Goal: Task Accomplishment & Management: Use online tool/utility

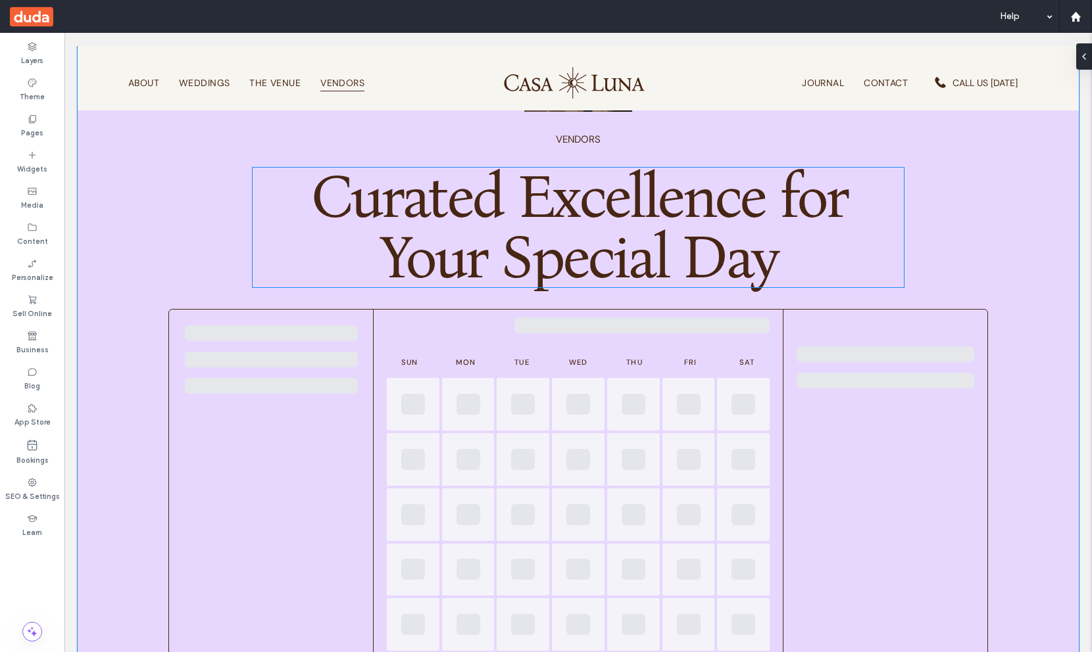
scroll to position [206, 0]
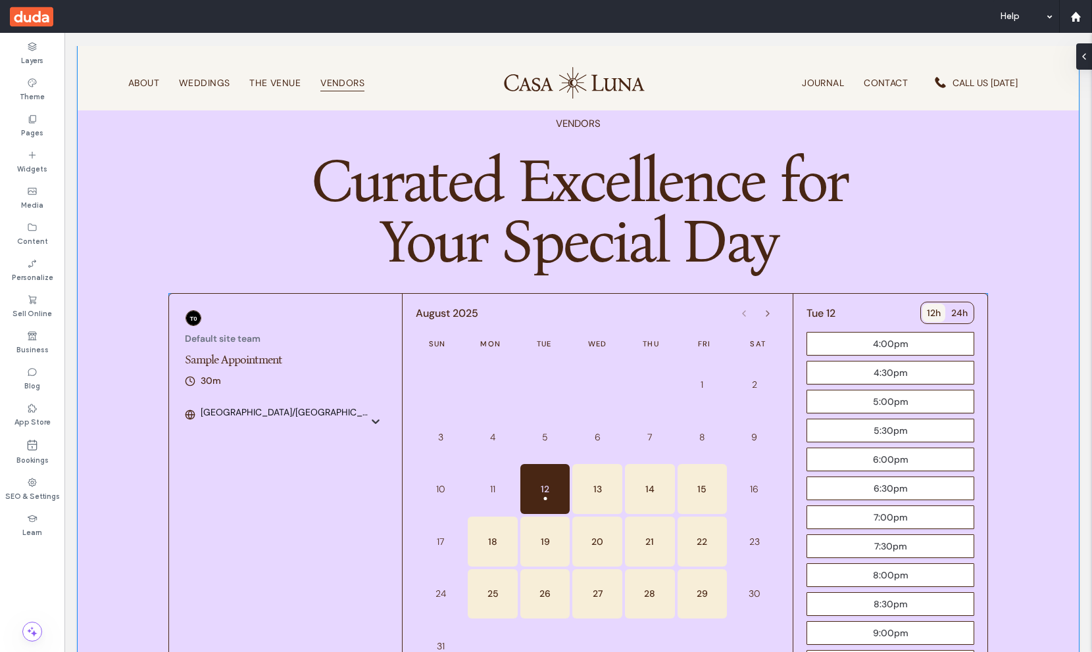
click at [637, 333] on div "Sun Mon Tue Wed Thu Fri Sat" at bounding box center [598, 344] width 364 height 32
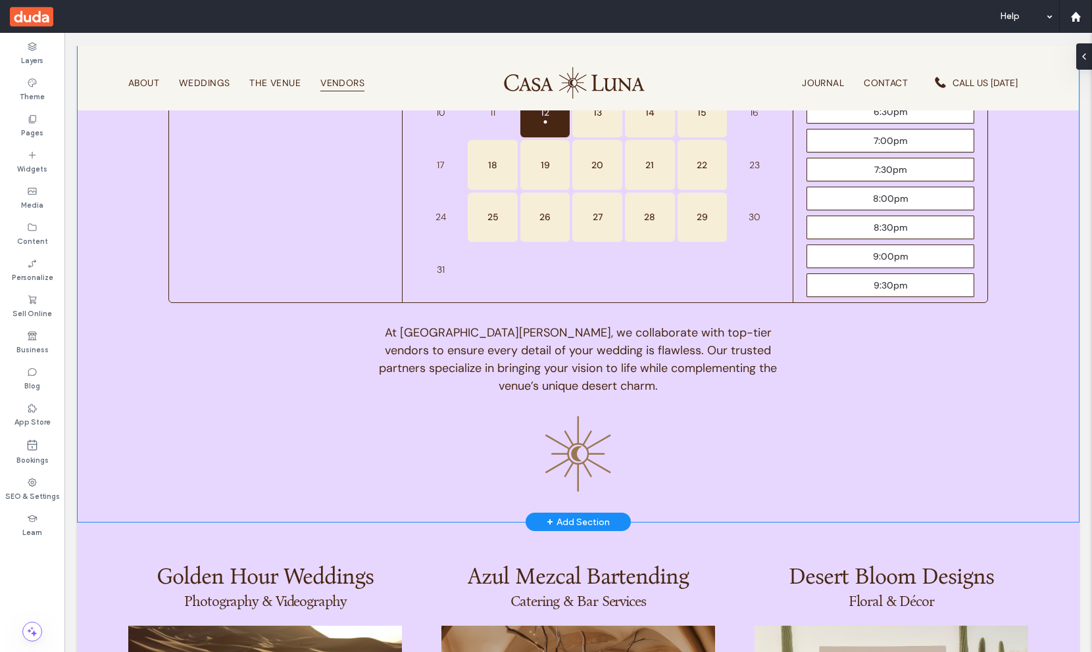
scroll to position [0, 0]
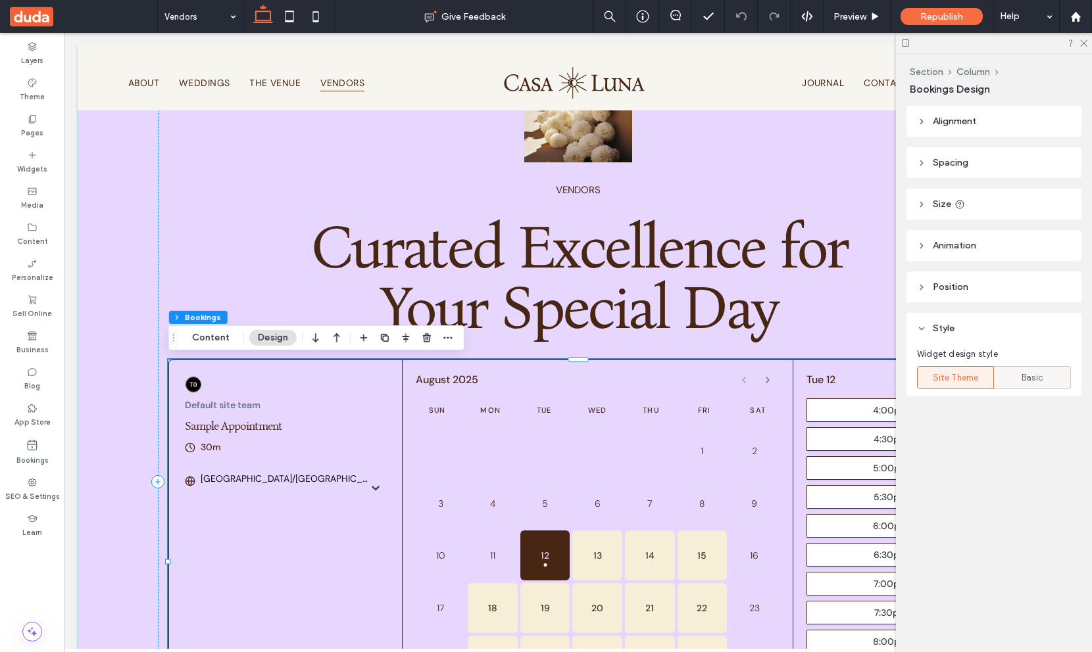
click at [1020, 377] on div "Basic" at bounding box center [1032, 378] width 60 height 22
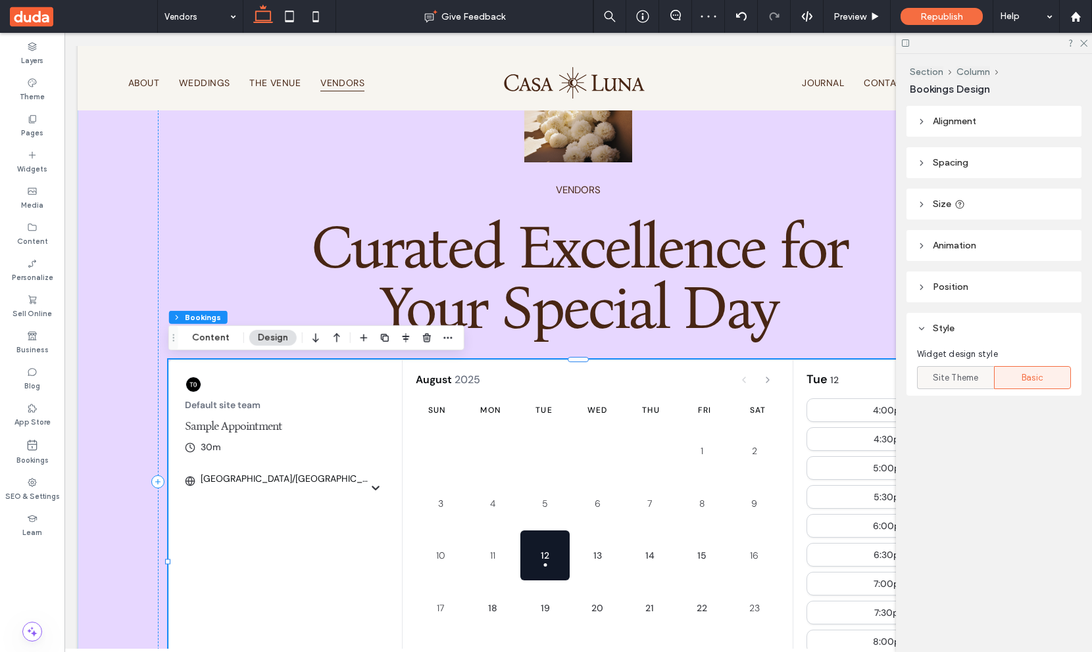
click at [978, 379] on div "Site Theme" at bounding box center [955, 378] width 60 height 22
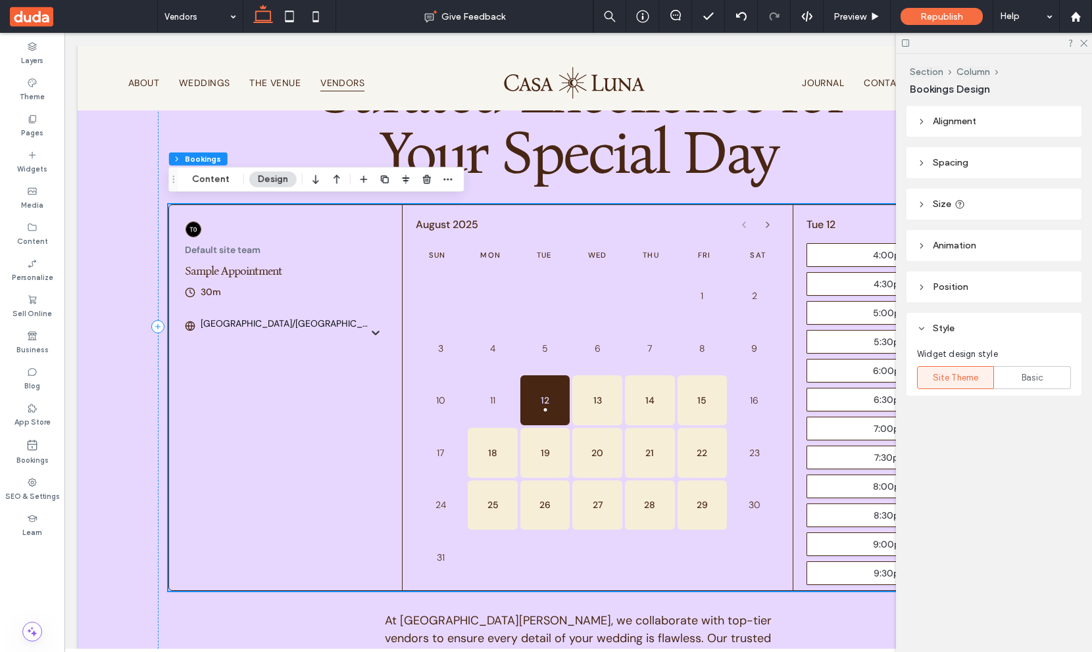
scroll to position [322, 0]
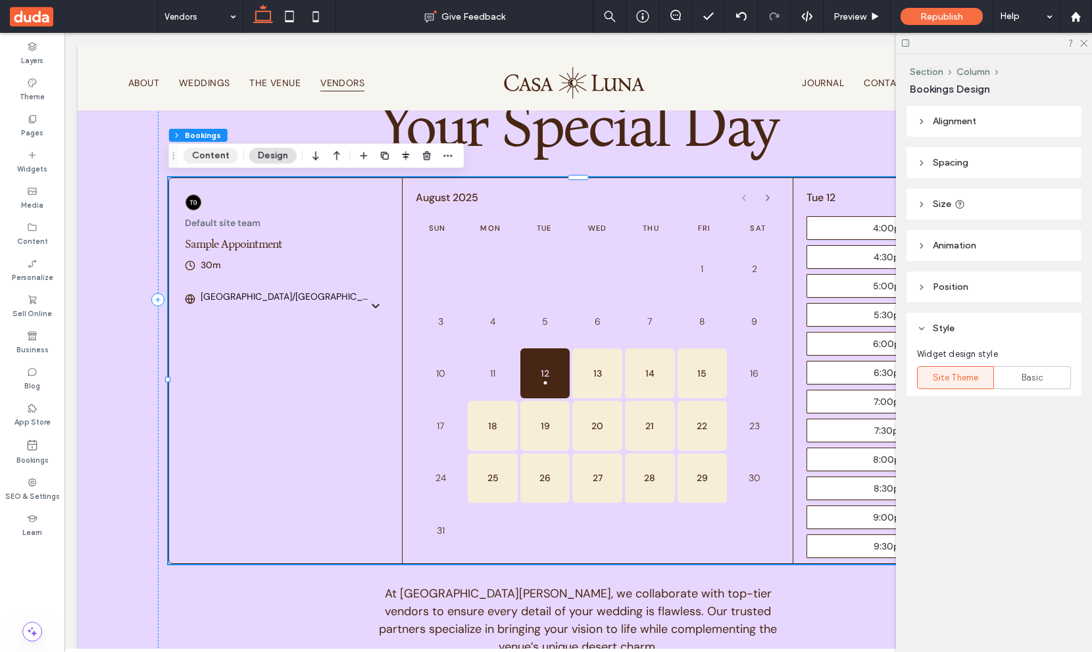
click at [203, 153] on button "Content" at bounding box center [211, 156] width 55 height 16
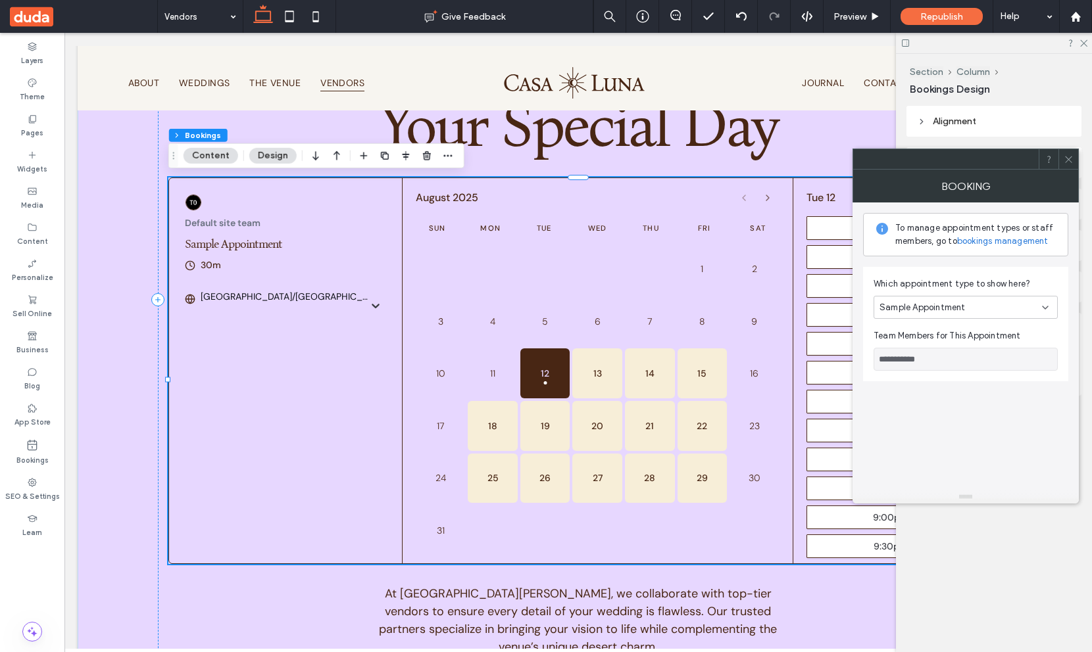
click at [904, 310] on span "Sample Appointment" at bounding box center [922, 307] width 86 height 13
click at [255, 405] on div "Default site team Sample Appointment 30m Asia/Jerusalem August 2025 Sun Mon Tue…" at bounding box center [578, 371] width 820 height 386
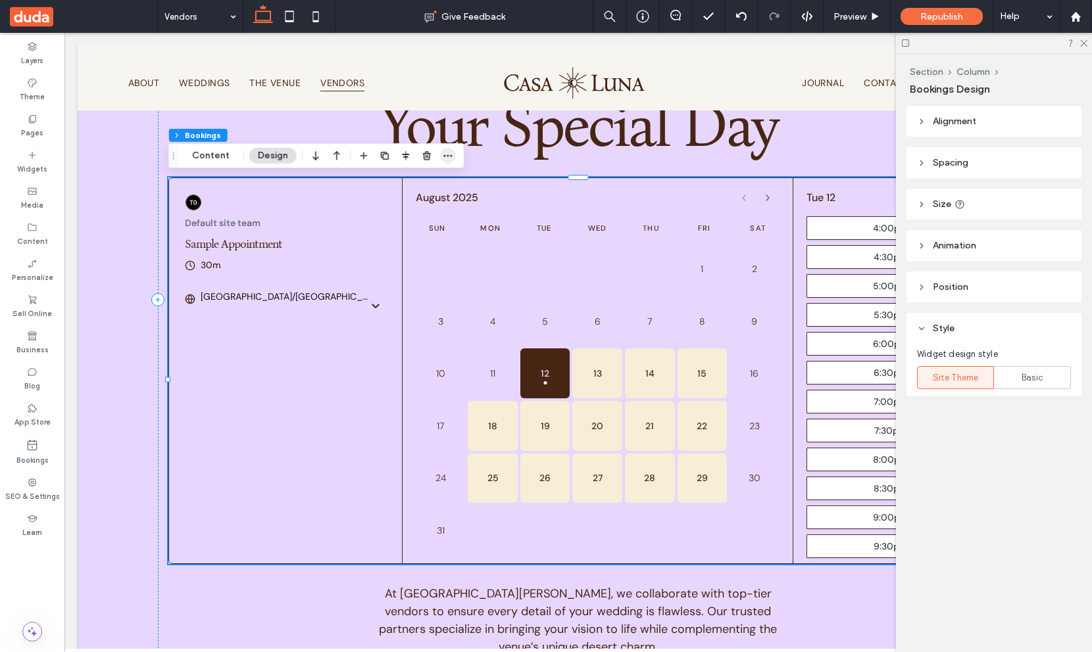
click at [447, 157] on icon "button" at bounding box center [448, 156] width 11 height 11
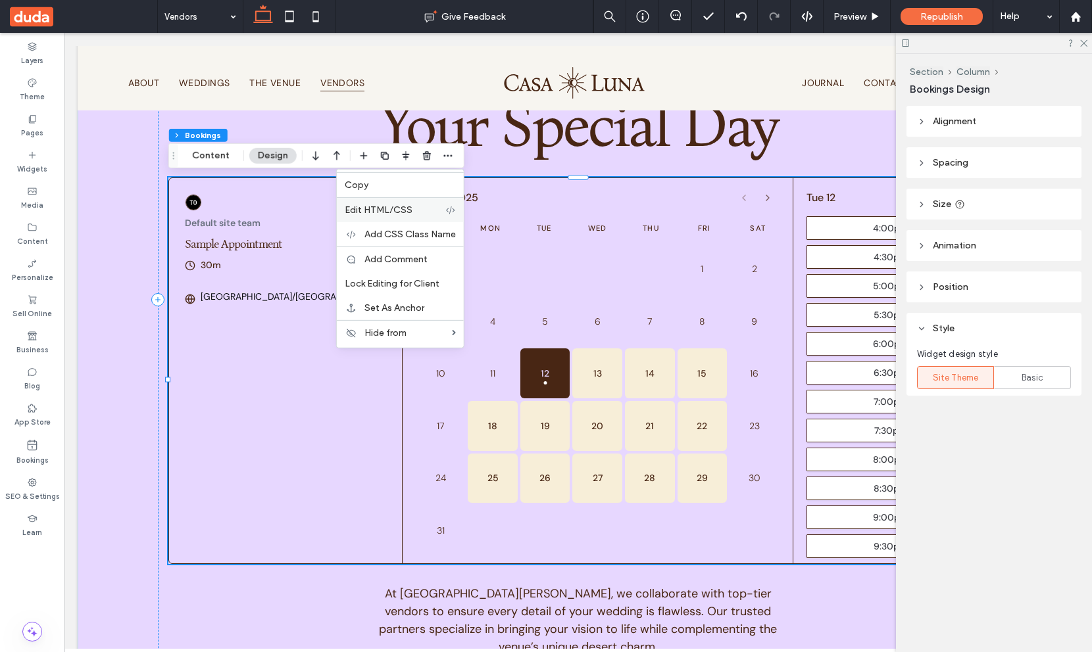
click at [416, 212] on label "Edit HTML/CSS" at bounding box center [395, 210] width 101 height 11
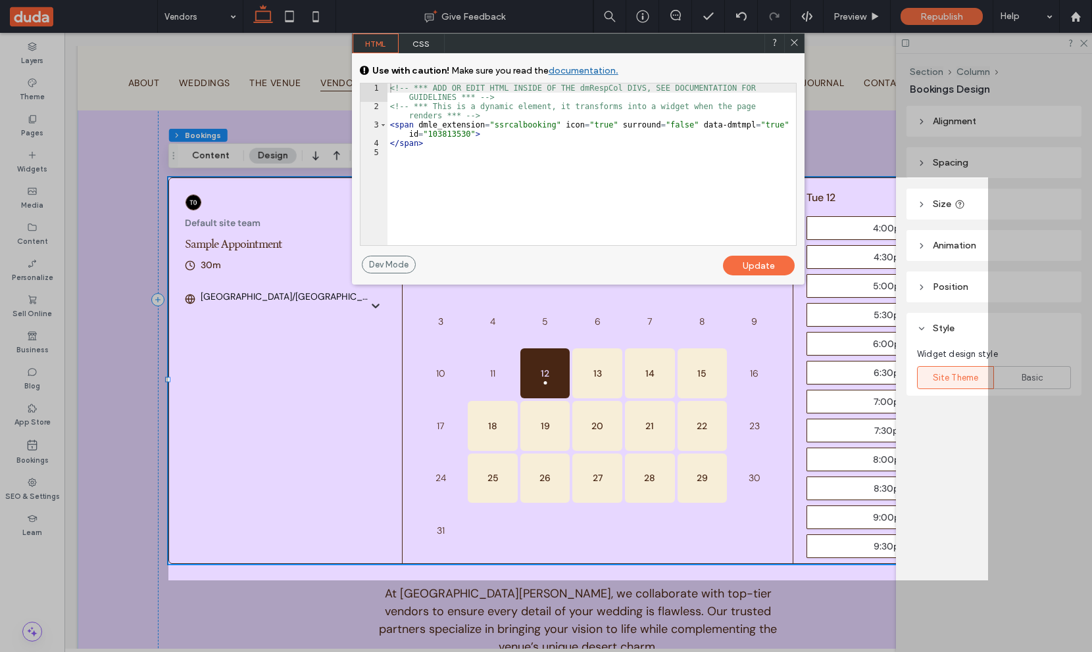
click at [800, 45] on div at bounding box center [794, 44] width 20 height 20
click at [791, 42] on icon at bounding box center [794, 42] width 10 height 10
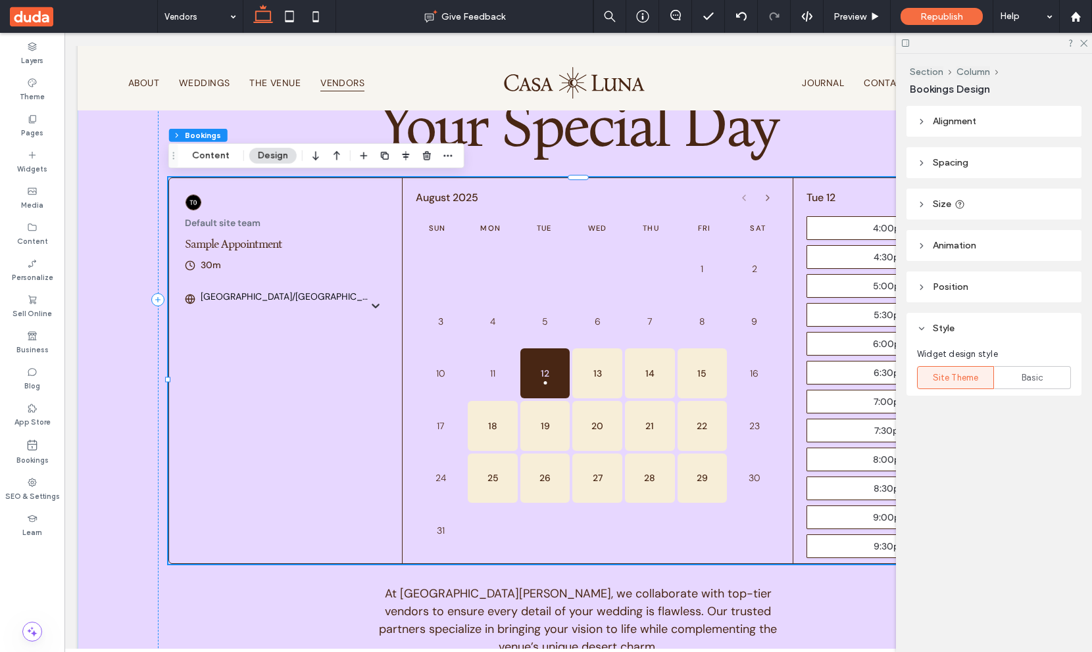
click at [592, 244] on div at bounding box center [597, 269] width 50 height 50
click at [205, 156] on button "Content" at bounding box center [211, 156] width 55 height 16
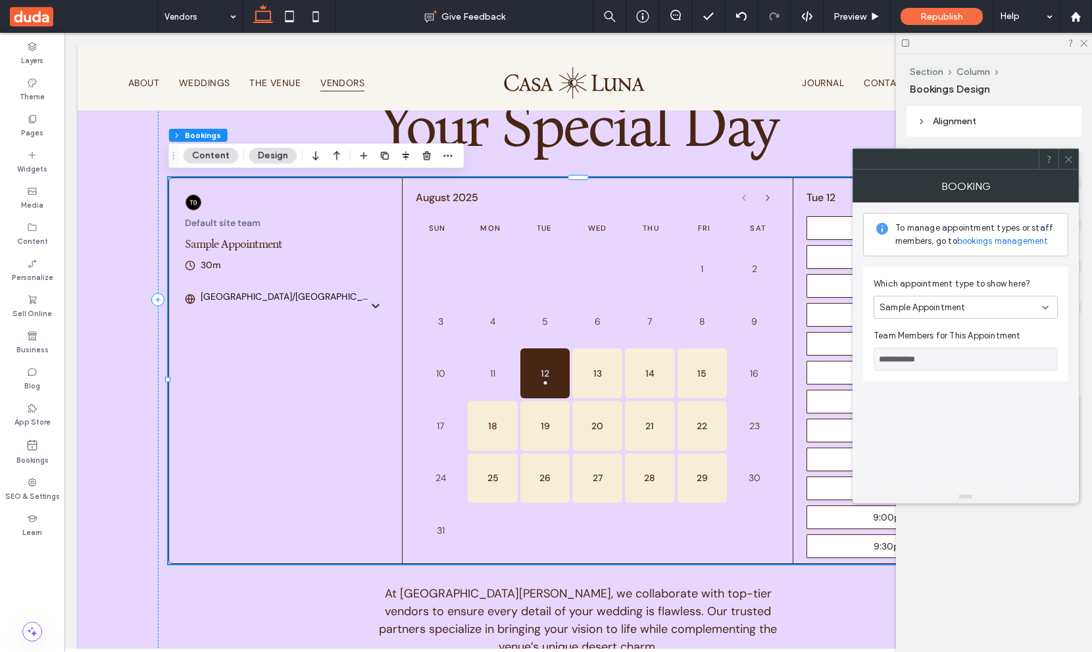
click at [920, 327] on div "**********" at bounding box center [965, 324] width 205 height 114
click at [925, 314] on div "Sample Appointment" at bounding box center [965, 307] width 184 height 23
click at [914, 333] on div "lalalal" at bounding box center [965, 330] width 183 height 23
click at [1068, 159] on icon at bounding box center [1069, 160] width 10 height 10
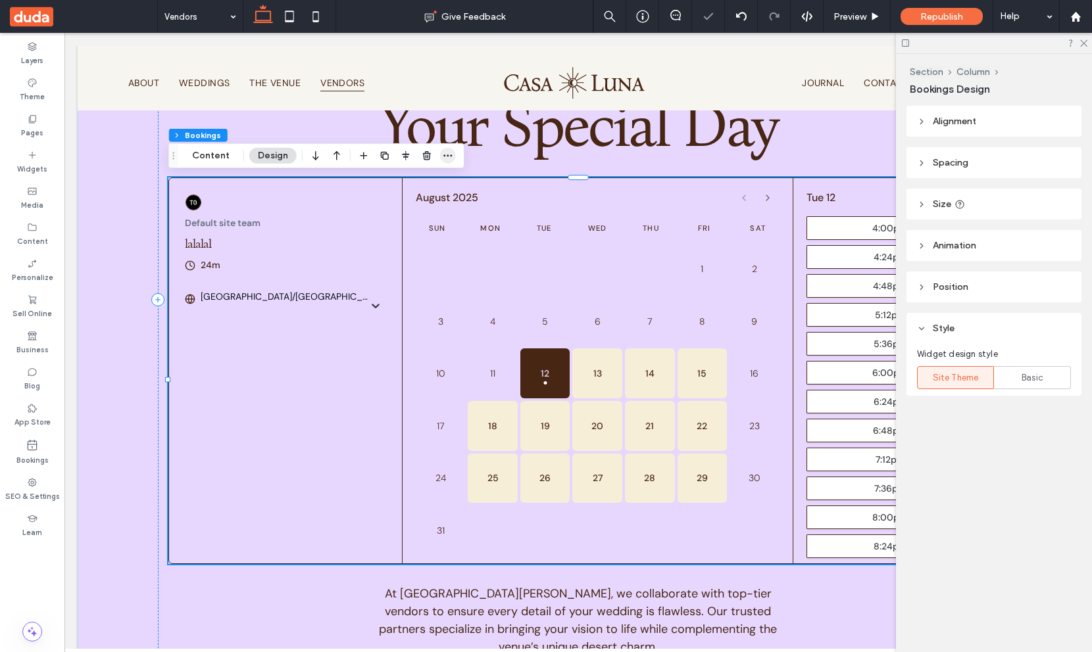
click at [445, 158] on icon "button" at bounding box center [448, 156] width 11 height 11
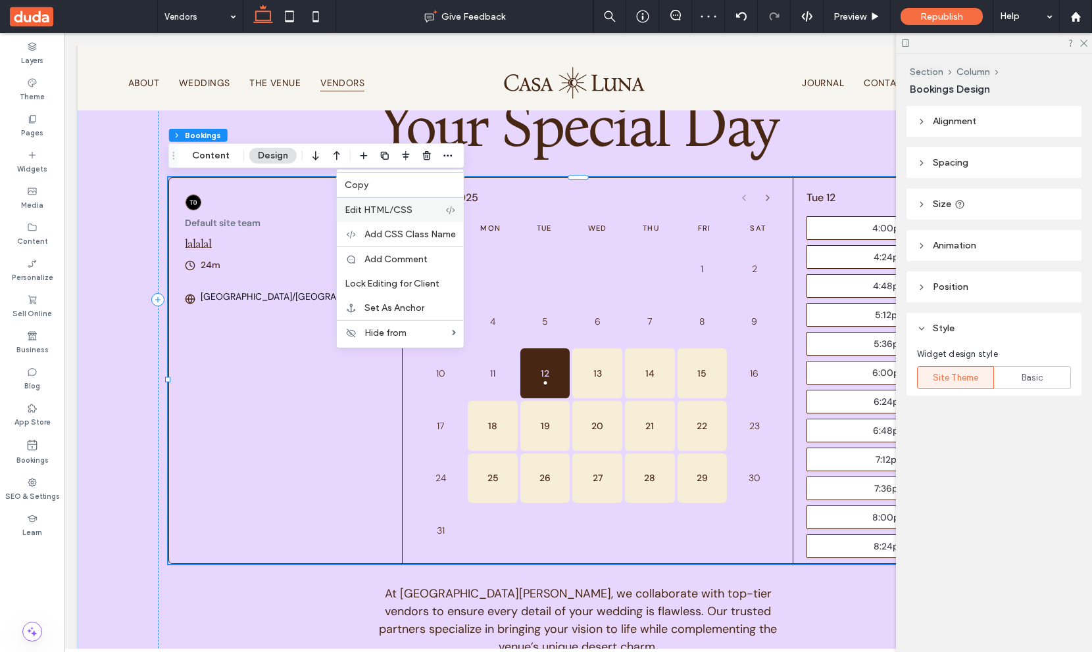
click at [411, 215] on label "Edit HTML/CSS" at bounding box center [395, 210] width 101 height 11
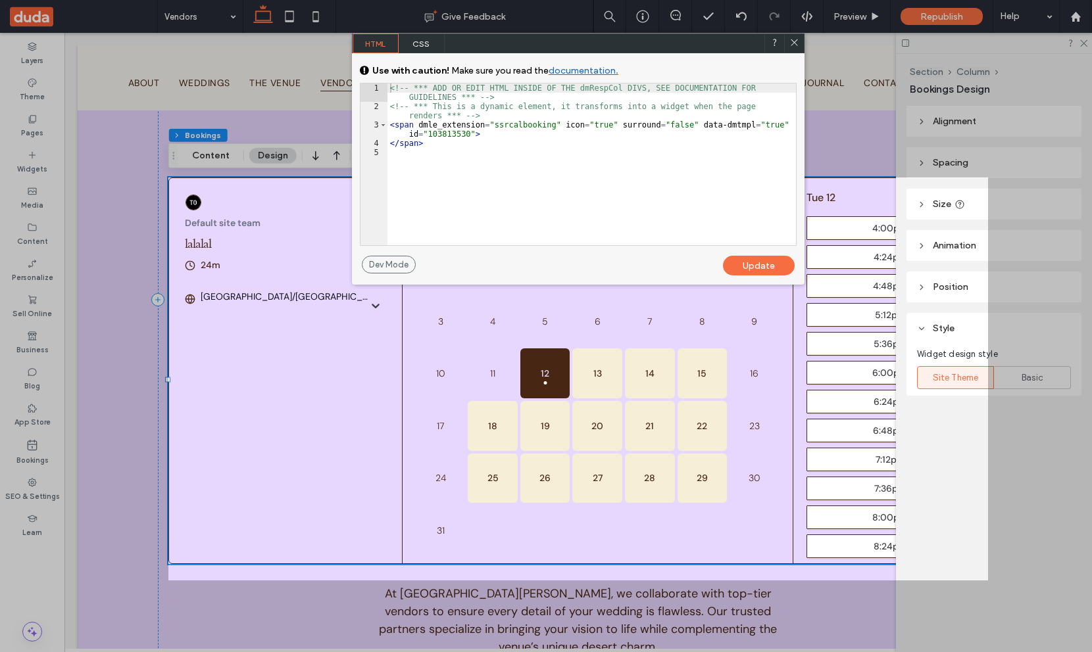
click at [794, 42] on use at bounding box center [794, 42] width 7 height 7
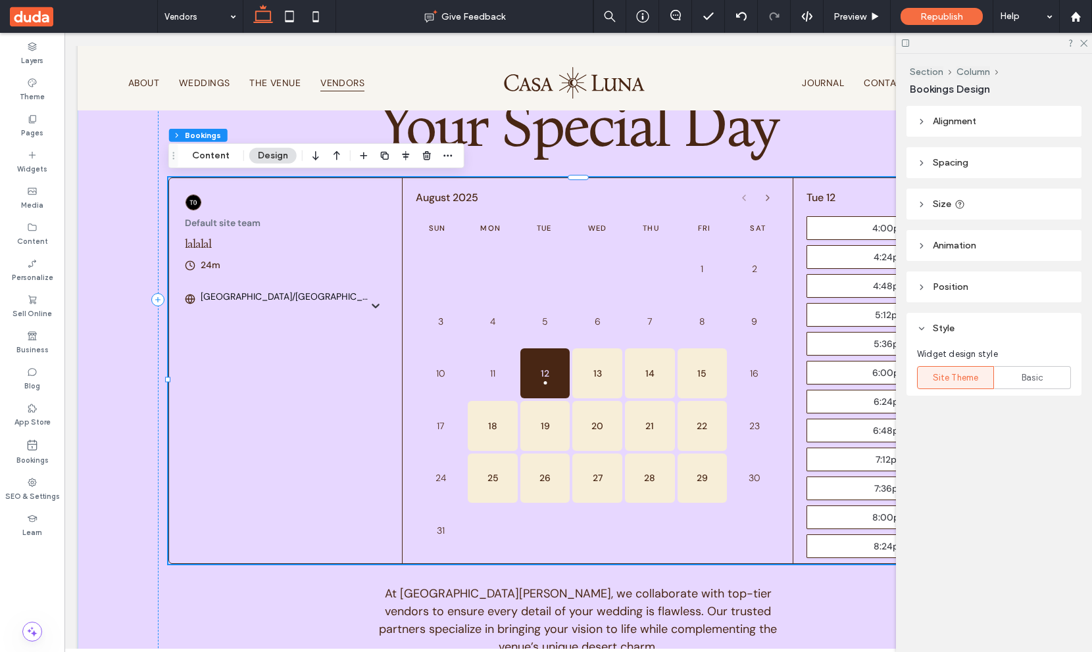
click at [126, 26] on span at bounding box center [83, 16] width 147 height 33
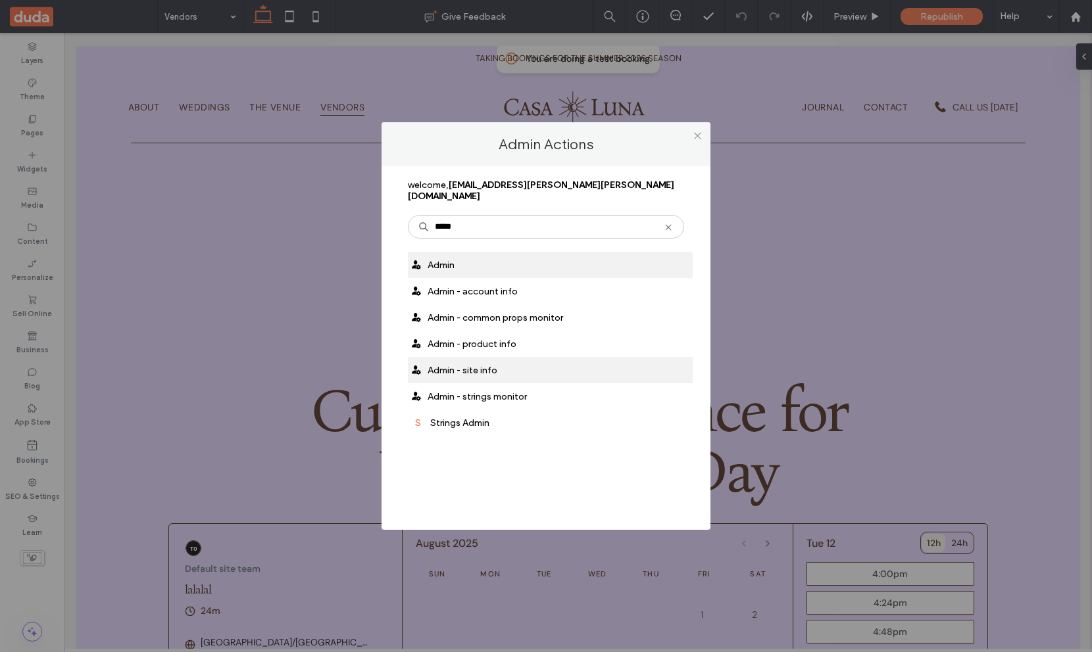
type input "*****"
click at [489, 365] on span "Admin - site info" at bounding box center [463, 370] width 70 height 11
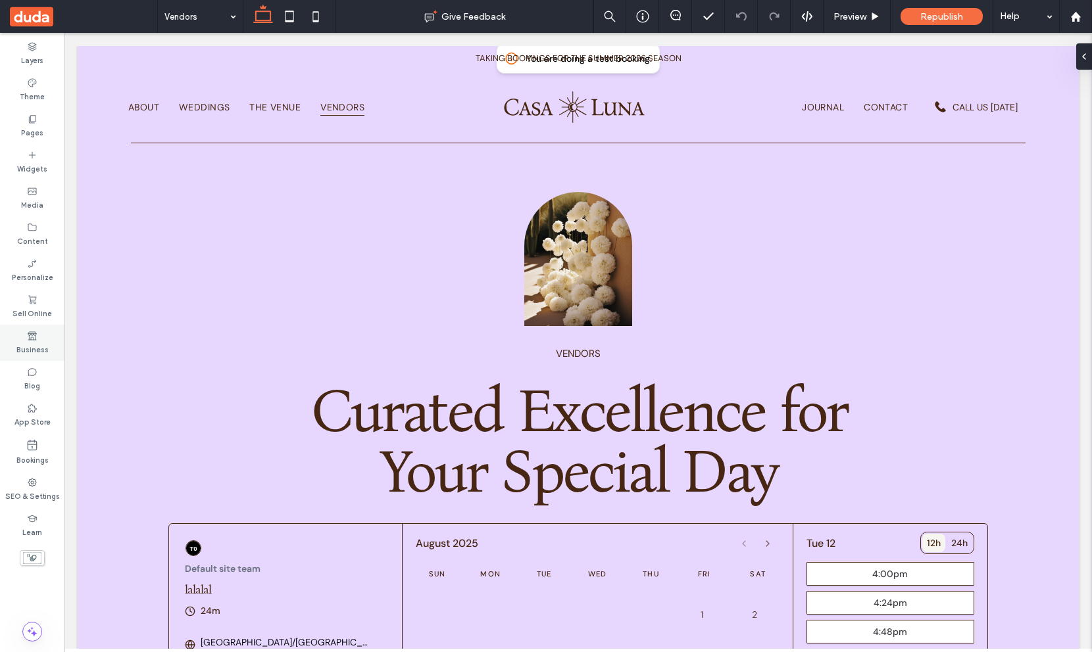
click at [37, 345] on label "Business" at bounding box center [32, 348] width 32 height 14
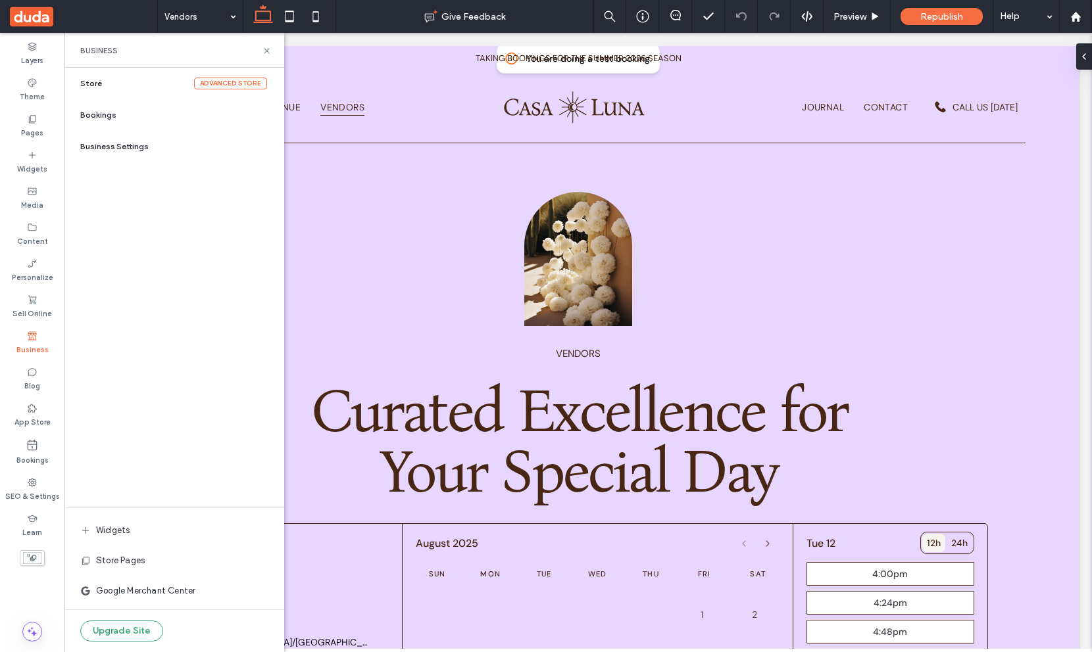
click at [130, 118] on div "Bookings" at bounding box center [182, 115] width 204 height 32
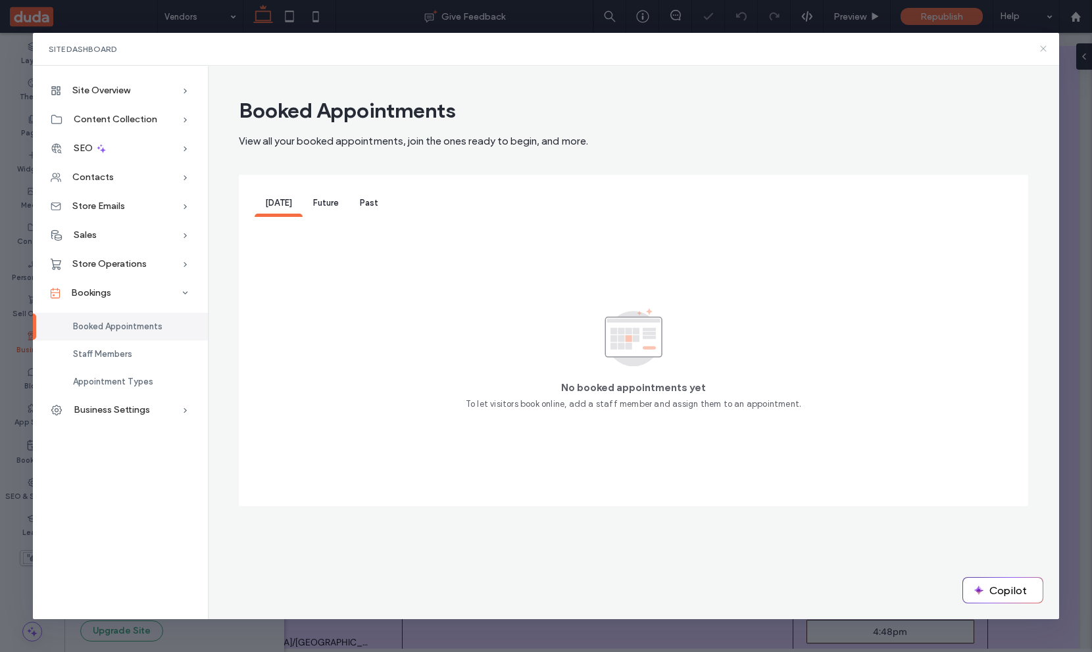
click at [1045, 48] on icon at bounding box center [1043, 48] width 11 height 11
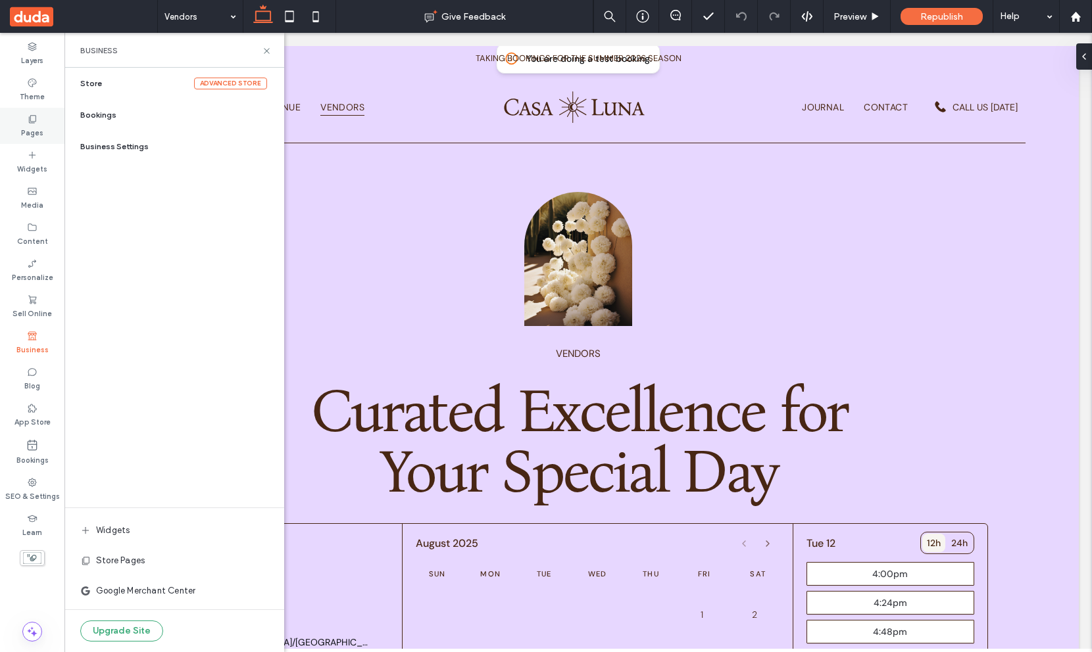
click at [31, 122] on use at bounding box center [32, 119] width 7 height 8
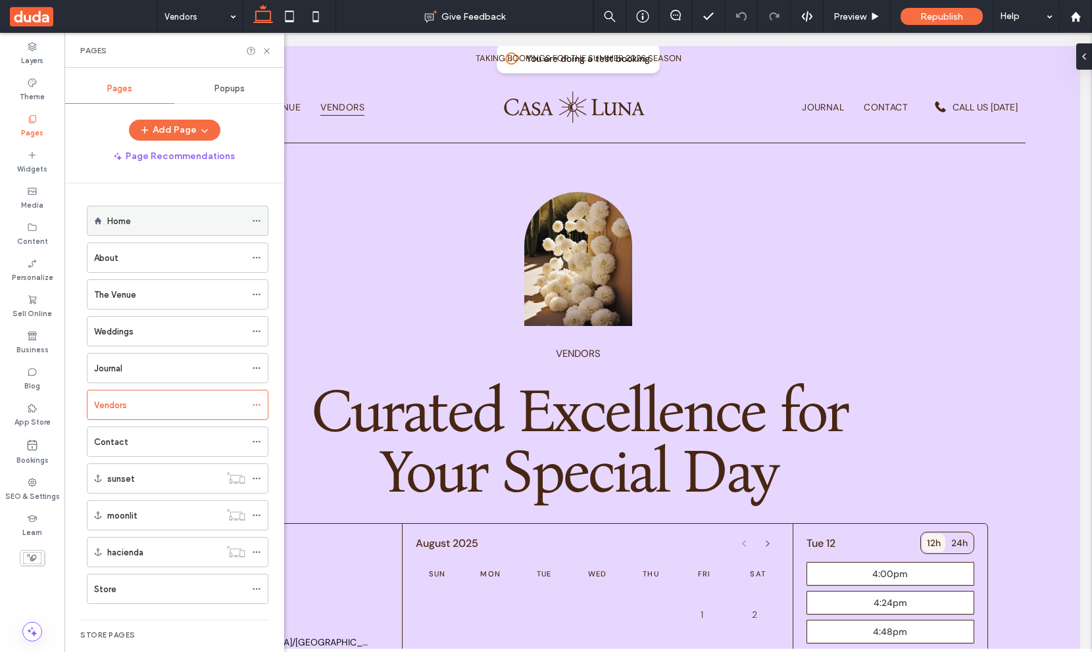
click at [253, 222] on icon at bounding box center [256, 220] width 9 height 9
click at [259, 370] on icon at bounding box center [256, 368] width 9 height 9
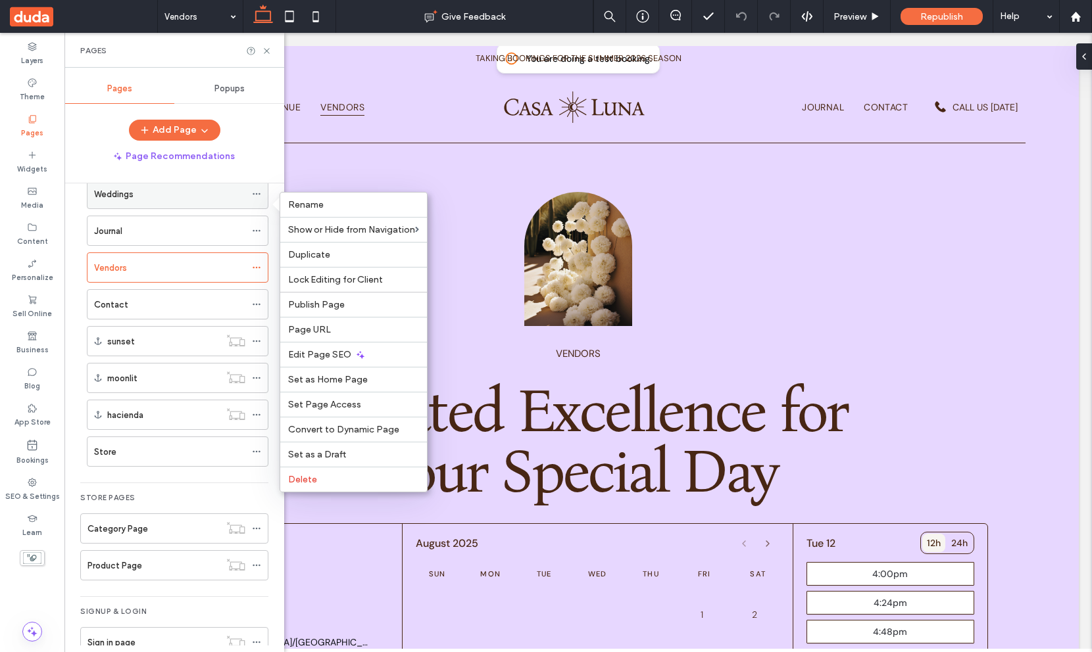
scroll to position [166, 0]
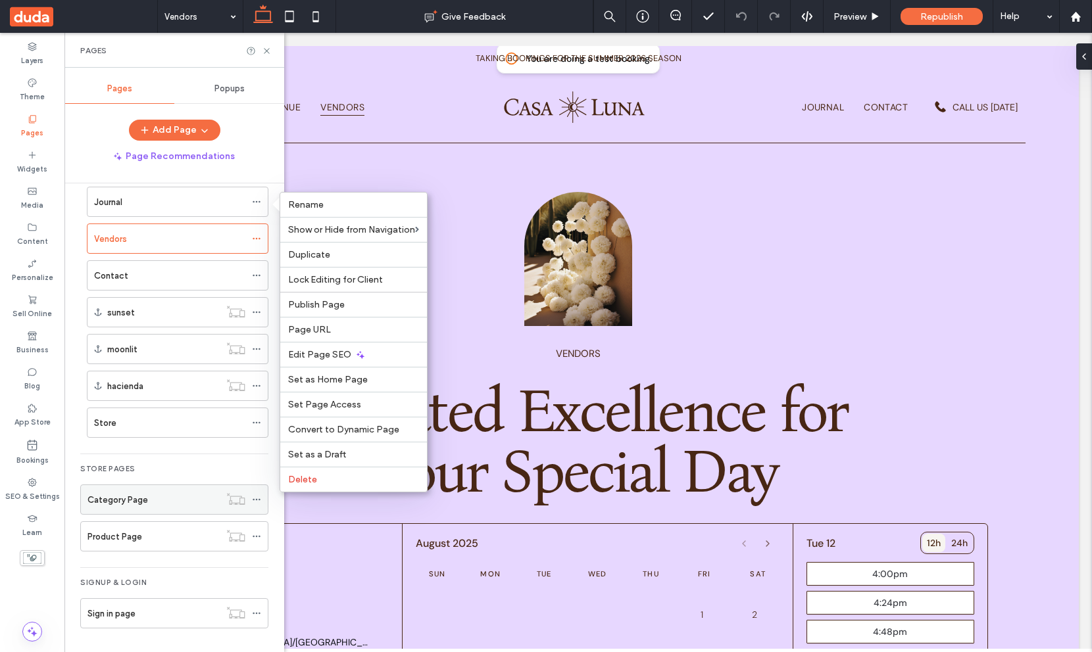
click at [258, 498] on icon at bounding box center [256, 499] width 9 height 9
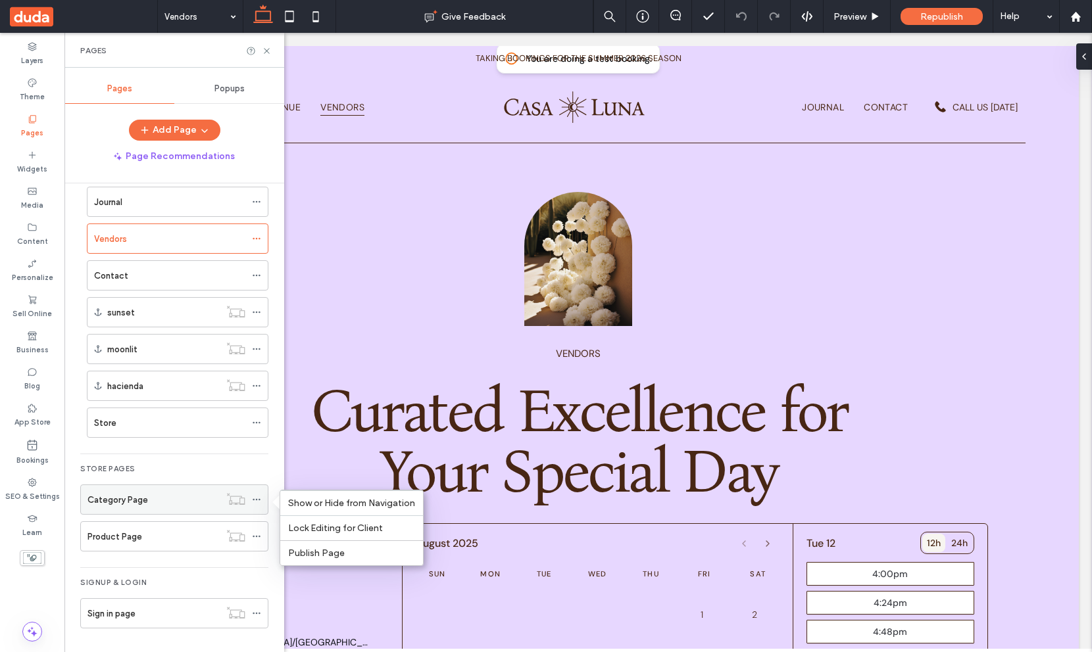
click at [258, 498] on icon at bounding box center [256, 499] width 9 height 9
